Goal: Task Accomplishment & Management: Manage account settings

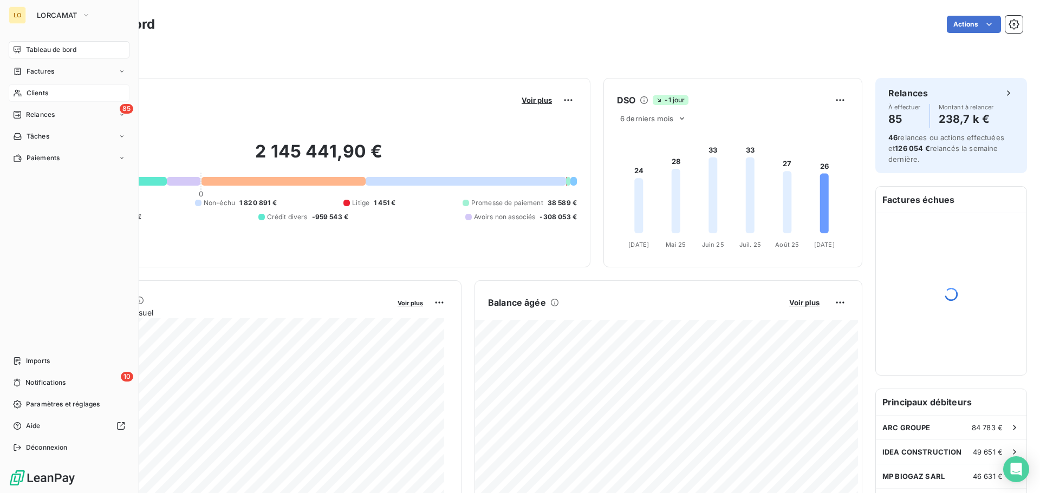
click at [61, 96] on div "Clients" at bounding box center [69, 92] width 121 height 17
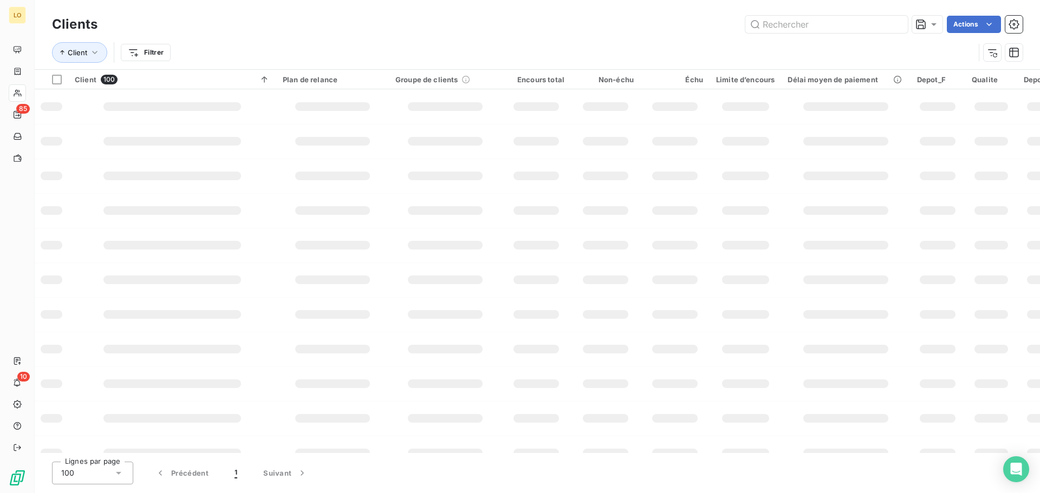
click at [824, 28] on input "text" at bounding box center [826, 24] width 162 height 17
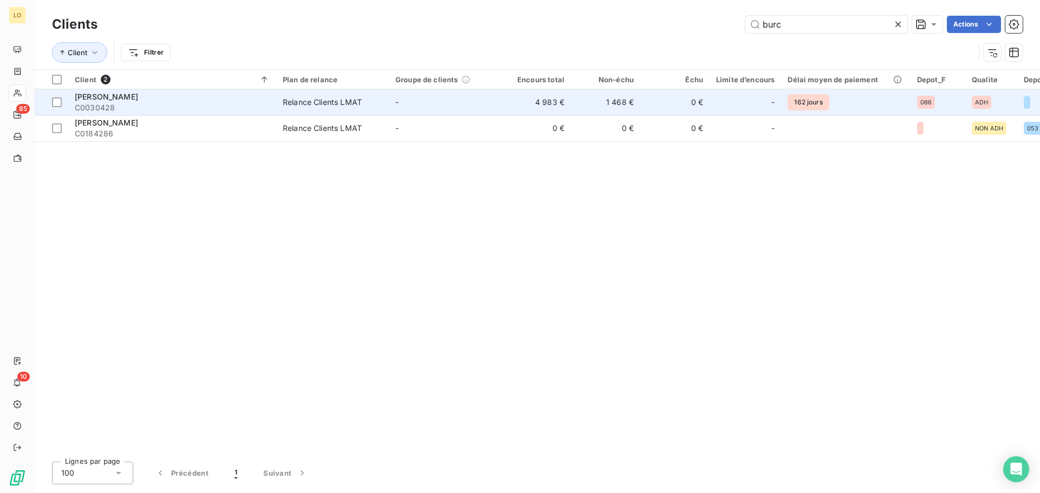
type input "burc"
click at [605, 104] on td "1 468 €" at bounding box center [605, 102] width 69 height 26
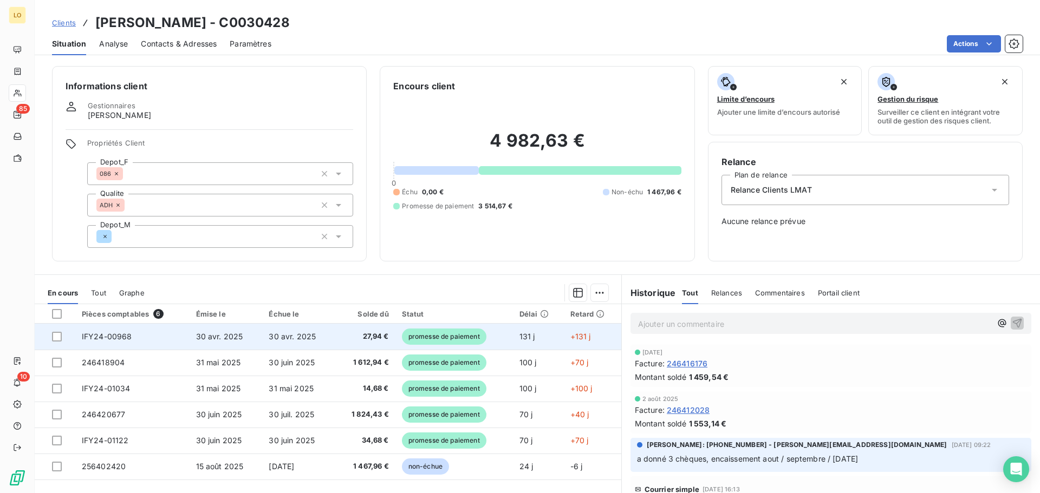
scroll to position [52, 0]
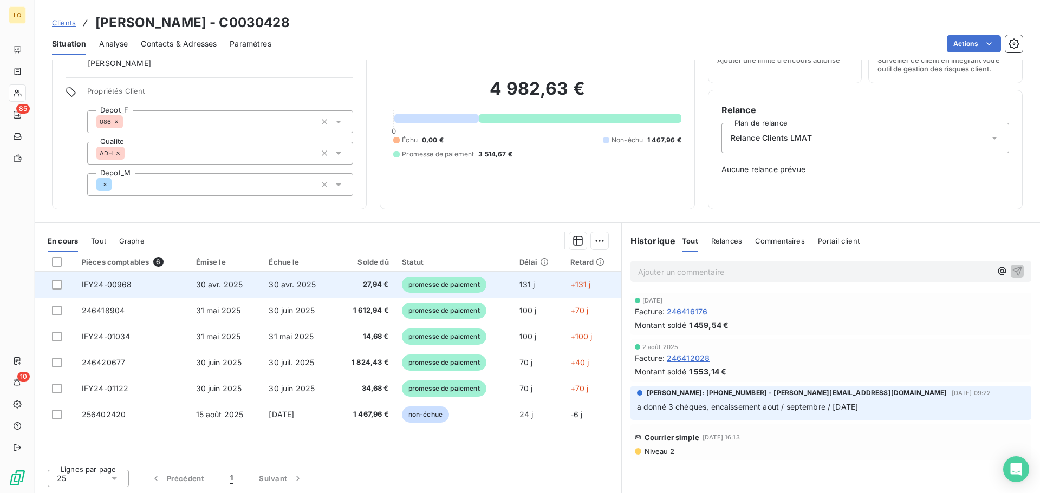
click at [451, 290] on span "promesse de paiement" at bounding box center [444, 285] width 84 height 16
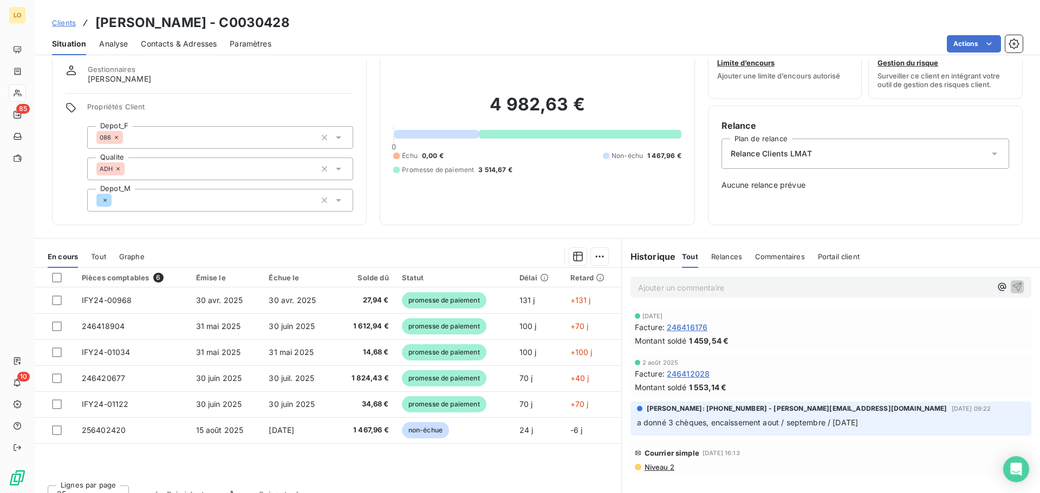
scroll to position [52, 0]
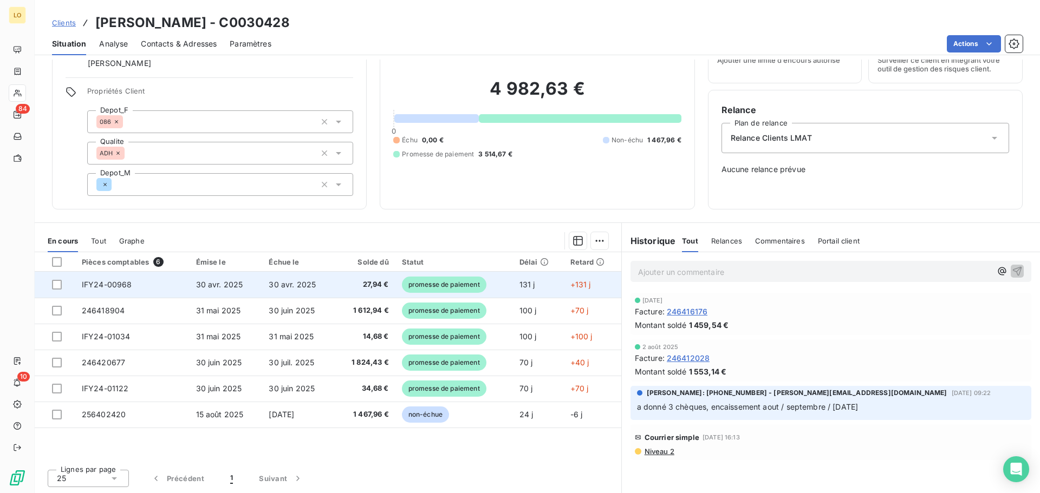
click at [457, 282] on span "promesse de paiement" at bounding box center [444, 285] width 84 height 16
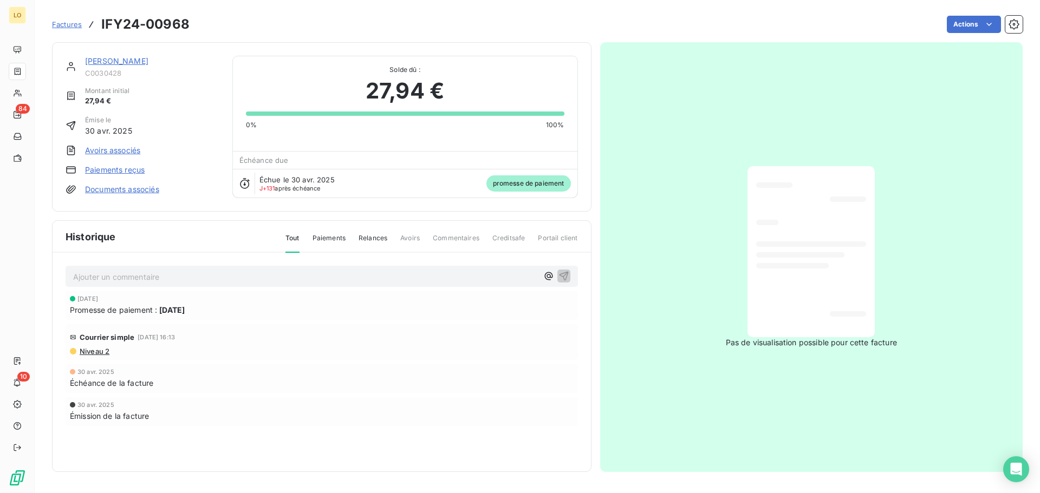
click at [164, 315] on span "[DATE]" at bounding box center [171, 309] width 25 height 11
drag, startPoint x: 159, startPoint y: 309, endPoint x: 221, endPoint y: 309, distance: 62.3
click at [221, 309] on div "Promesse de paiement : [DATE]" at bounding box center [322, 309] width 504 height 11
click at [117, 413] on span "Émission de la facture" at bounding box center [109, 415] width 79 height 11
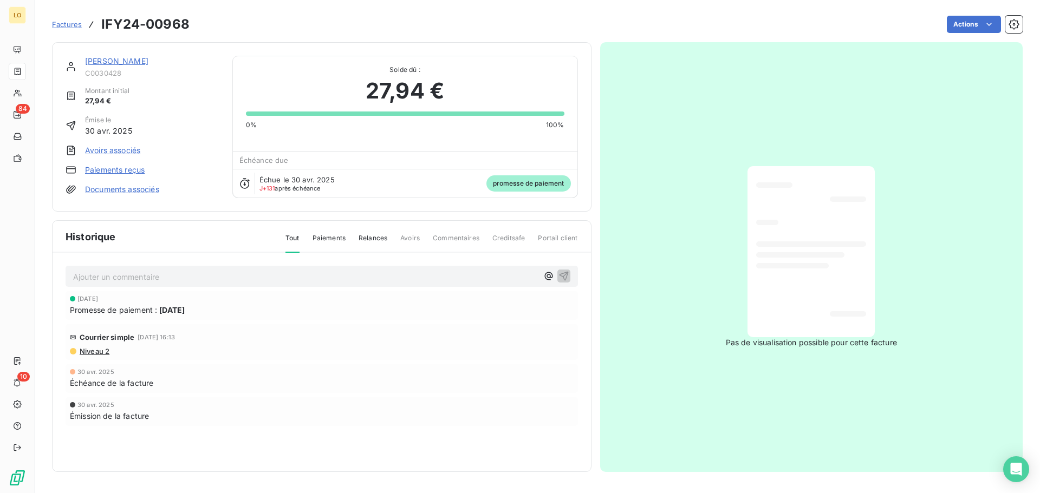
click at [105, 382] on span "Échéance de la facture" at bounding box center [111, 382] width 83 height 11
click at [126, 329] on div "Courrier simple [DATE] 16:13" at bounding box center [322, 337] width 504 height 17
click at [83, 300] on span "[DATE]" at bounding box center [87, 299] width 21 height 6
drag, startPoint x: 74, startPoint y: 299, endPoint x: 152, endPoint y: 304, distance: 78.2
click at [152, 304] on div "[DATE] Promesse de paiement : [DATE]" at bounding box center [322, 306] width 504 height 20
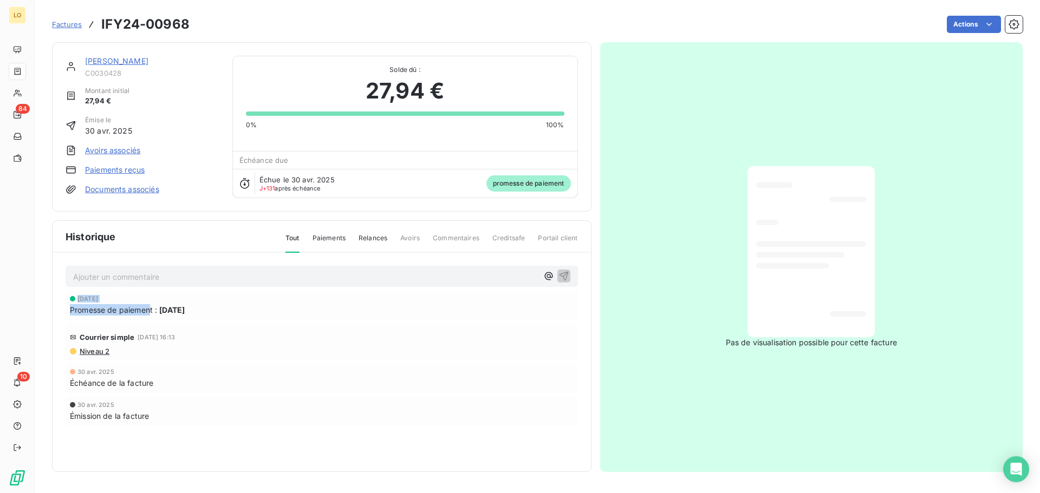
click at [152, 304] on span "Promesse de paiement :" at bounding box center [113, 309] width 87 height 11
click at [533, 181] on span "promesse de paiement" at bounding box center [528, 183] width 84 height 16
click at [377, 190] on div "Échue le [DATE] J+131 après échéance promesse de paiement" at bounding box center [405, 183] width 344 height 29
click at [243, 180] on icon at bounding box center [244, 183] width 11 height 11
click at [110, 60] on link "[PERSON_NAME]" at bounding box center [116, 60] width 63 height 9
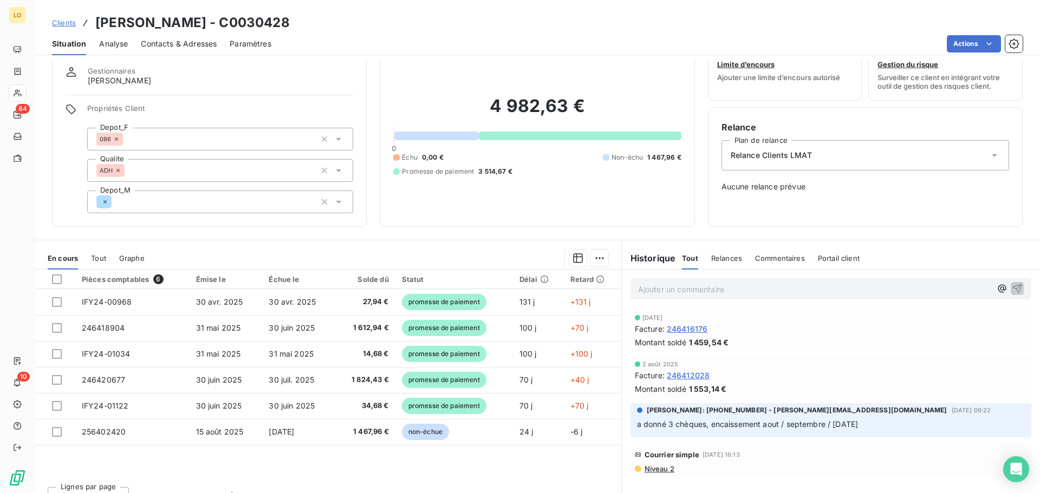
scroll to position [52, 0]
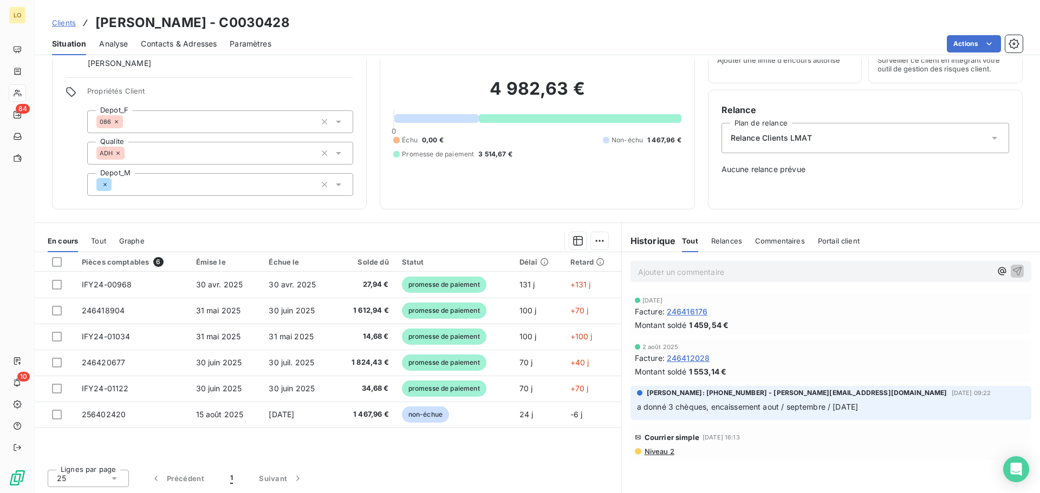
drag, startPoint x: 702, startPoint y: 408, endPoint x: 886, endPoint y: 412, distance: 184.2
click at [886, 412] on p "a donné 3 chèques, encaissement aout / septembre / [DATE]" at bounding box center [831, 407] width 388 height 12
click at [885, 408] on p "a donné 3 chèques, encaissement aout / septembre / [DATE]" at bounding box center [831, 407] width 388 height 12
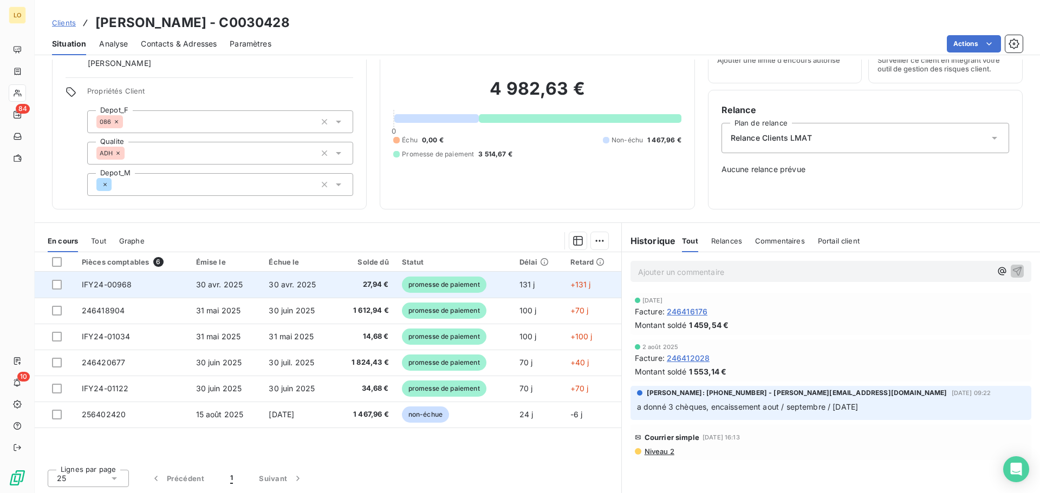
click at [589, 287] on td "+131 j" at bounding box center [592, 285] width 57 height 26
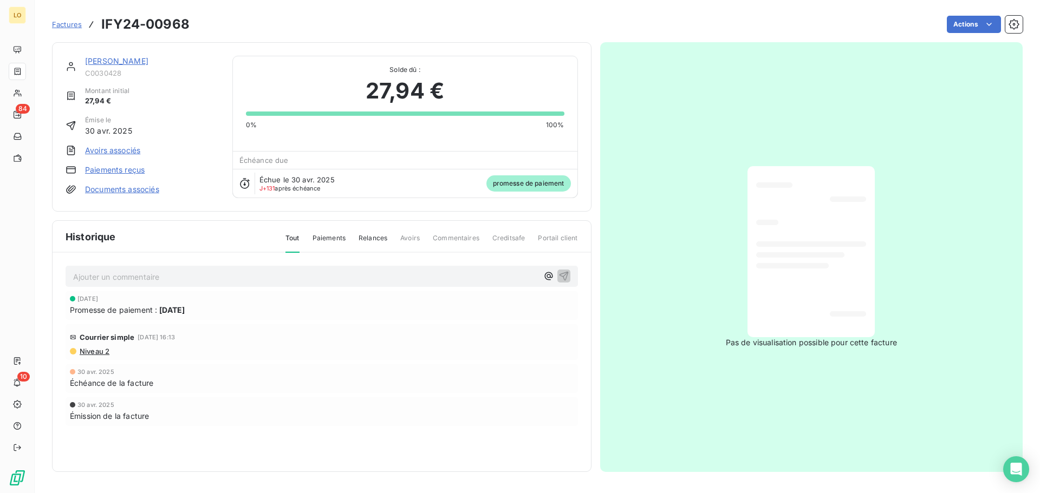
click at [527, 182] on span "promesse de paiement" at bounding box center [528, 183] width 84 height 16
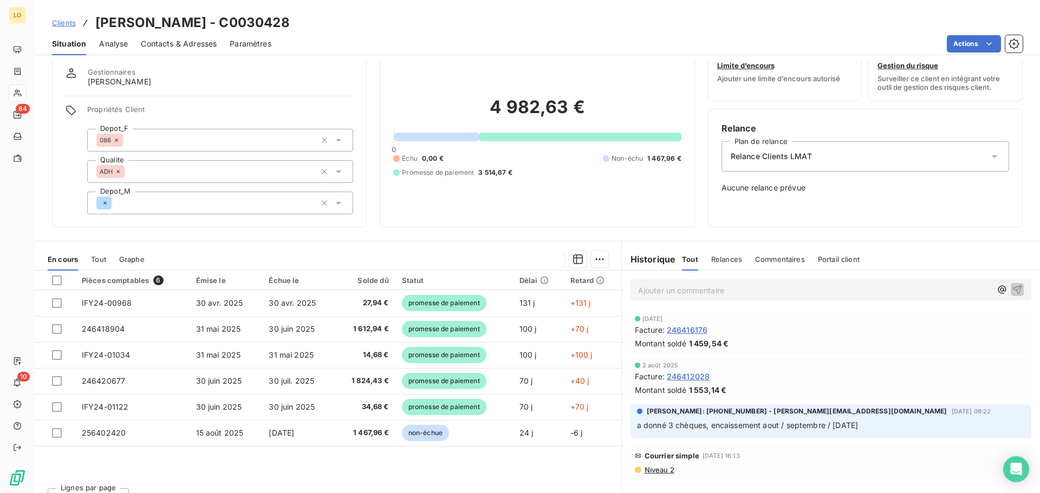
scroll to position [52, 0]
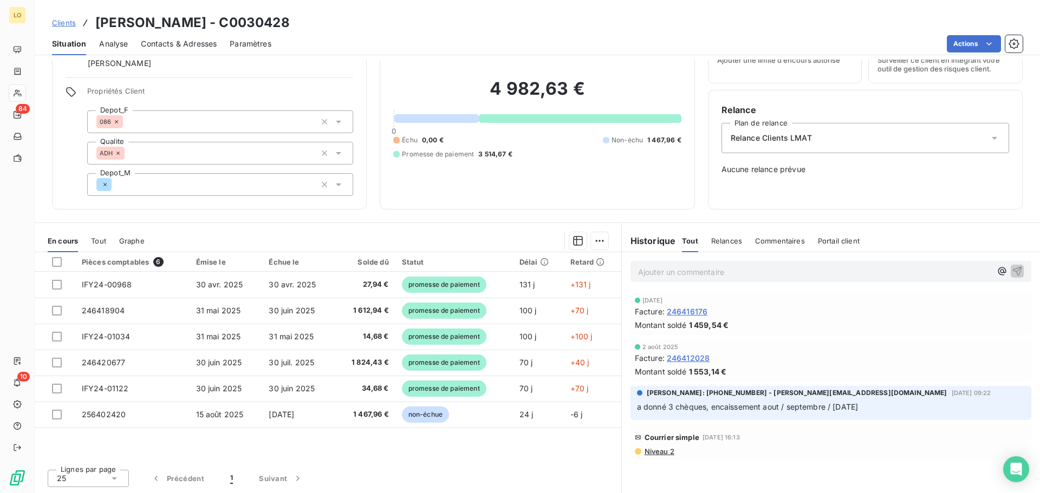
click at [771, 245] on span "Commentaires" at bounding box center [780, 241] width 50 height 9
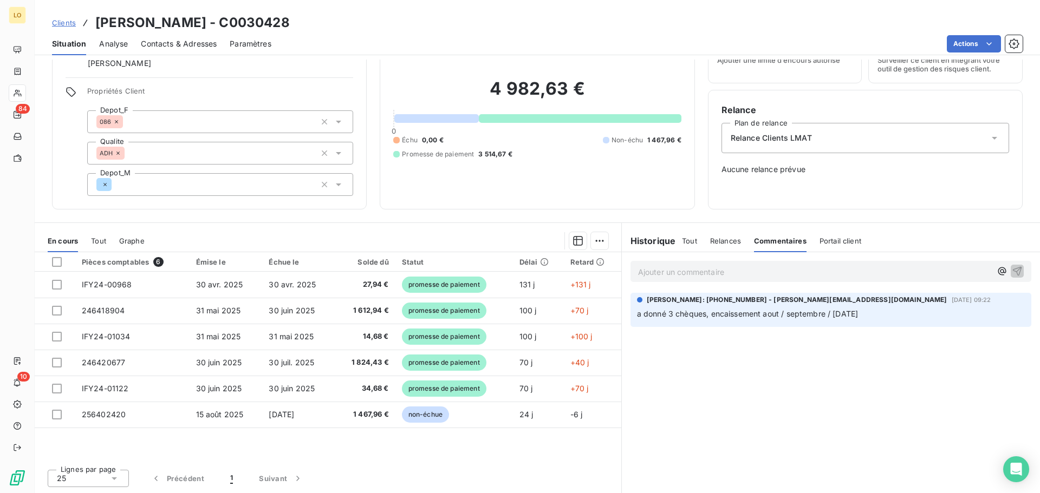
click at [822, 238] on span "Portail client" at bounding box center [840, 241] width 42 height 9
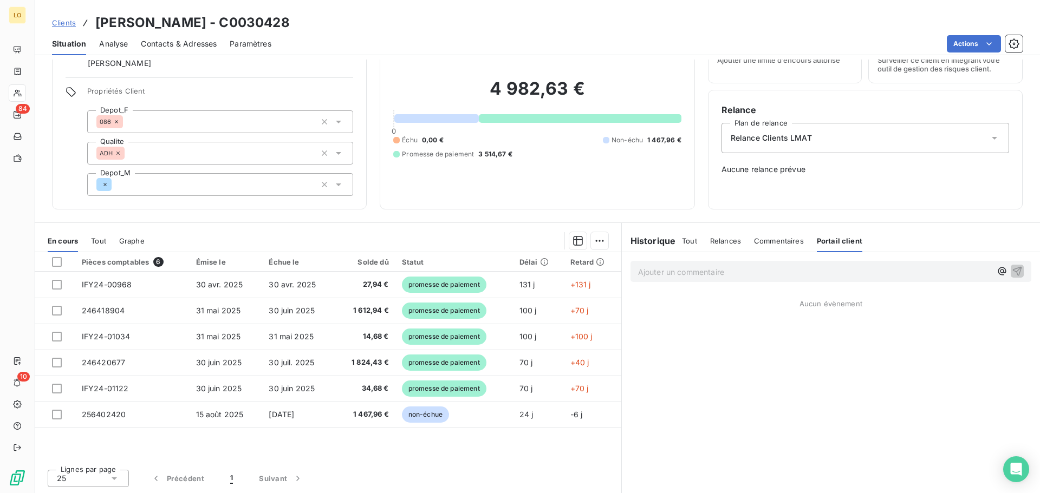
click at [754, 243] on span "Commentaires" at bounding box center [779, 241] width 50 height 9
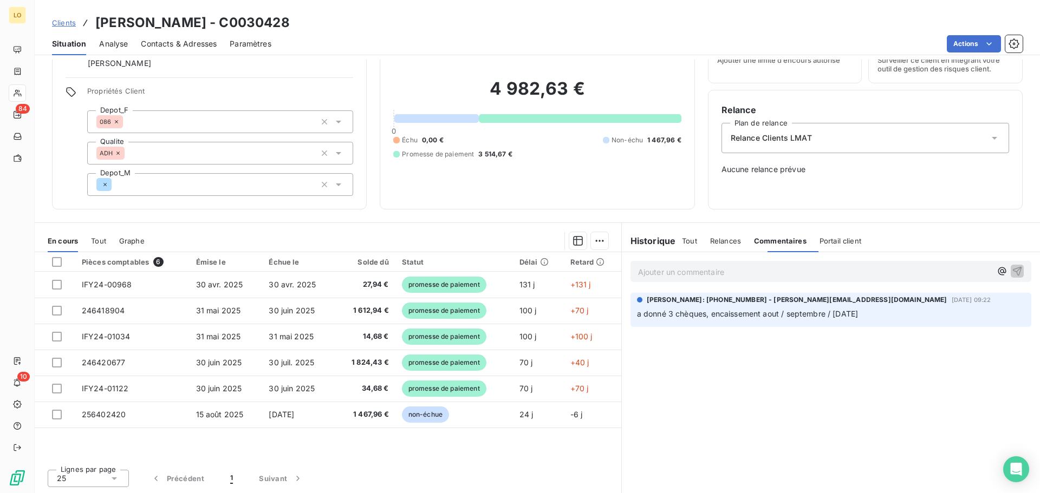
click at [712, 243] on span "Relances" at bounding box center [725, 241] width 31 height 9
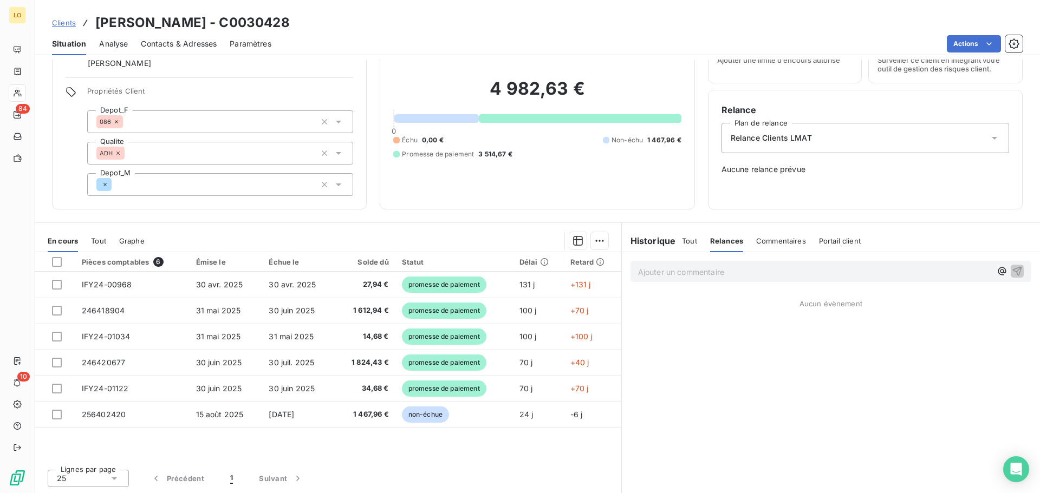
click at [686, 240] on span "Tout" at bounding box center [689, 241] width 15 height 9
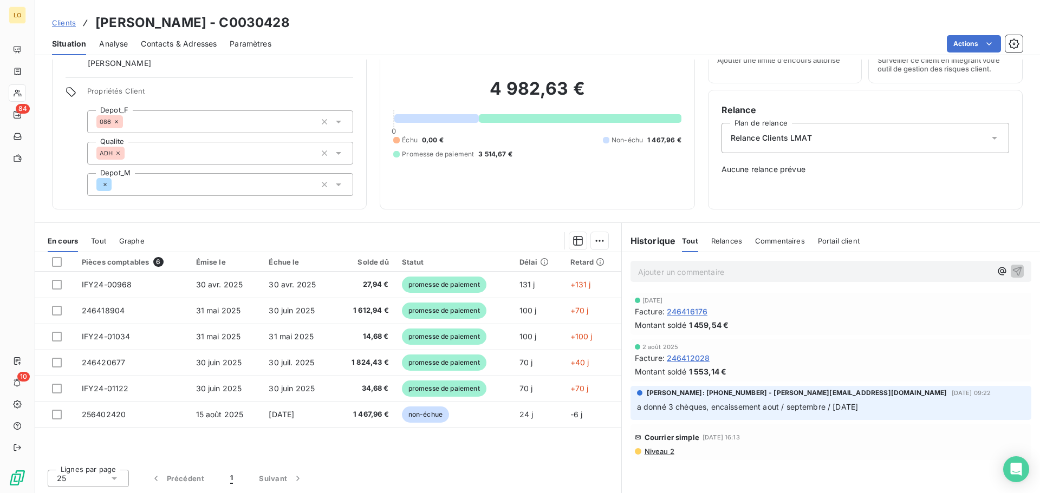
drag, startPoint x: 657, startPoint y: 410, endPoint x: 869, endPoint y: 414, distance: 211.2
click at [869, 414] on div "[PERSON_NAME]: [PHONE_NUMBER] - [PERSON_NAME][EMAIL_ADDRESS][DOMAIN_NAME] [DATE…" at bounding box center [830, 403] width 401 height 34
click at [53, 262] on div at bounding box center [57, 262] width 10 height 10
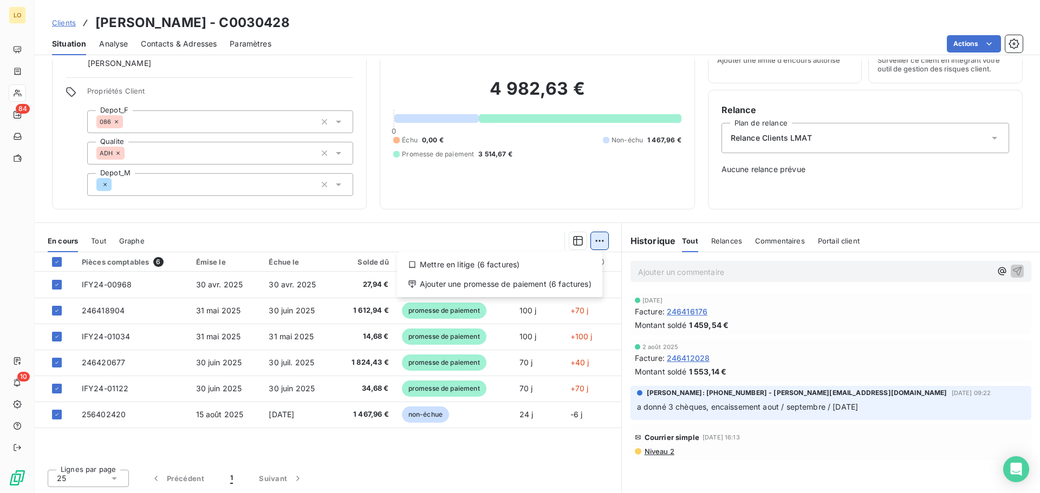
click at [597, 237] on html "LO 84 10 Clients [PERSON_NAME] - C0030428 Situation Analyse Contacts & Adresses…" at bounding box center [520, 246] width 1040 height 493
click at [559, 288] on div "Ajouter une promesse de paiement (6 factures)" at bounding box center [499, 284] width 197 height 17
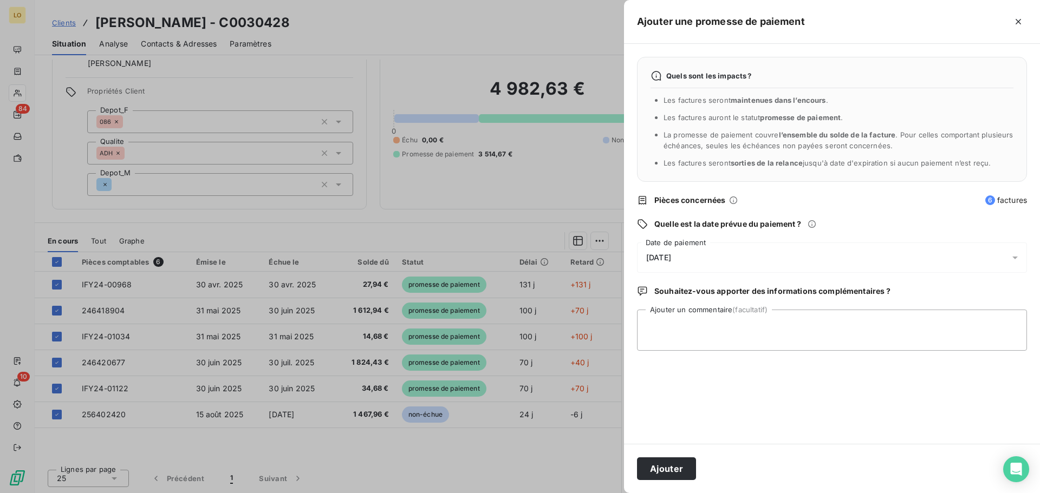
click at [671, 259] on span "[DATE]" at bounding box center [658, 257] width 25 height 9
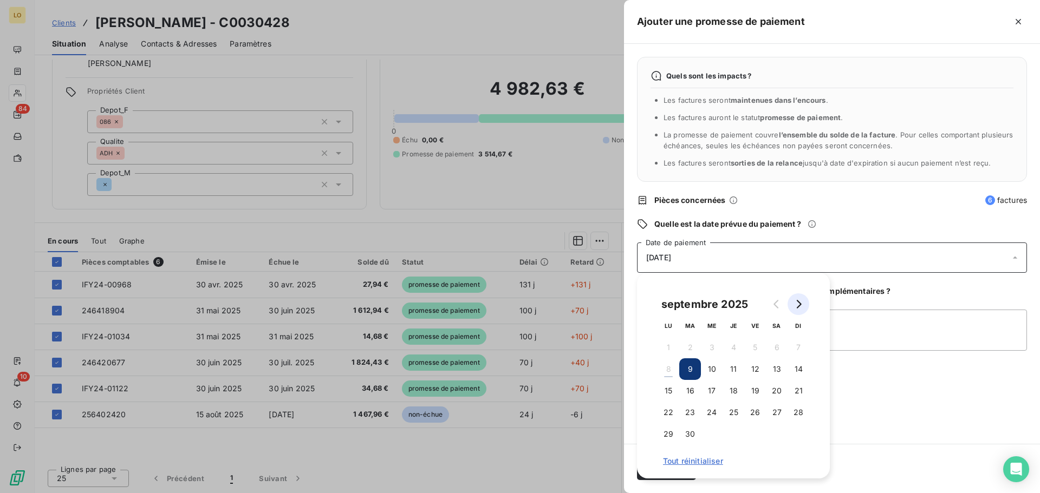
click at [795, 302] on icon "Go to next month" at bounding box center [798, 304] width 9 height 9
click at [669, 427] on button "27" at bounding box center [668, 434] width 22 height 22
click at [931, 429] on div "Quels sont les impacts ? Les factures seront maintenues dans l’encours . Les fa…" at bounding box center [832, 244] width 416 height 400
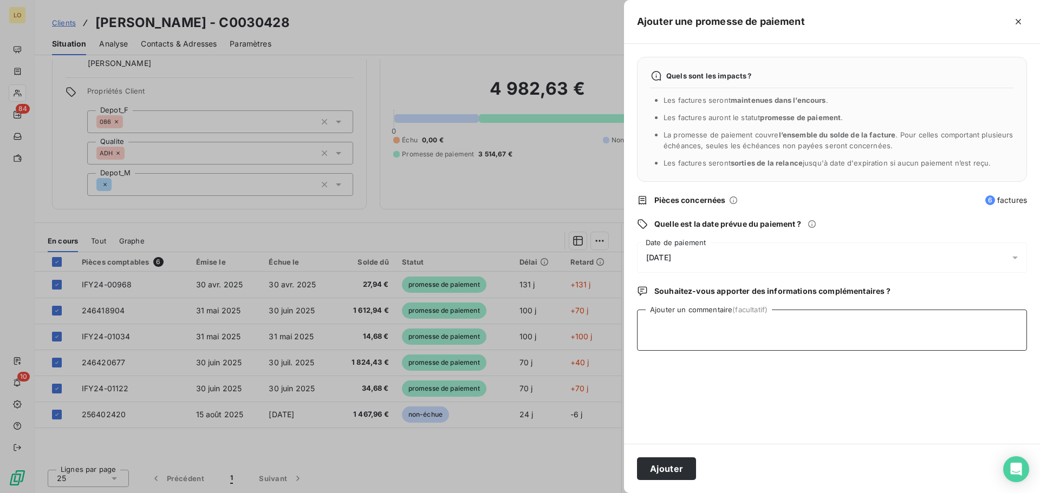
click at [814, 315] on textarea "Ajouter un commentaire (facultatif)" at bounding box center [832, 330] width 390 height 41
type textarea "chèque de 3 369.69 €"
click at [673, 466] on button "Ajouter" at bounding box center [666, 469] width 59 height 23
